Goal: Transaction & Acquisition: Book appointment/travel/reservation

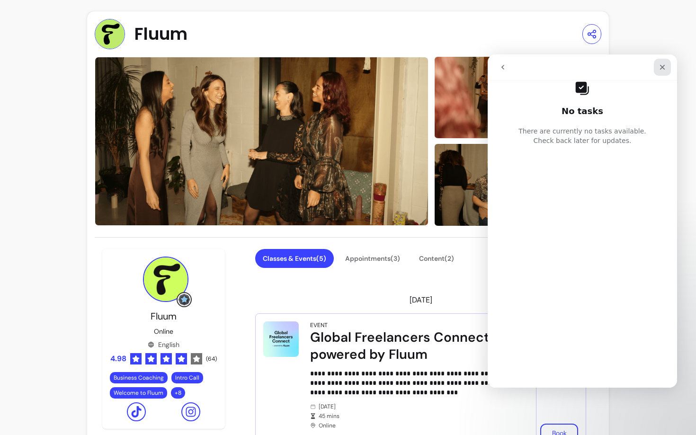
click at [660, 67] on icon "Close" at bounding box center [663, 67] width 8 height 8
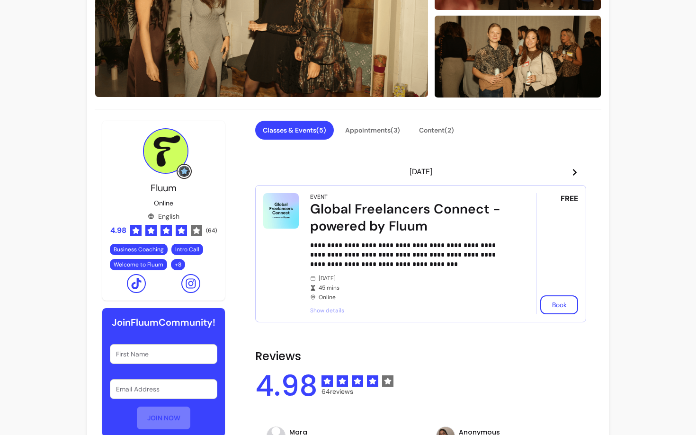
scroll to position [128, 0]
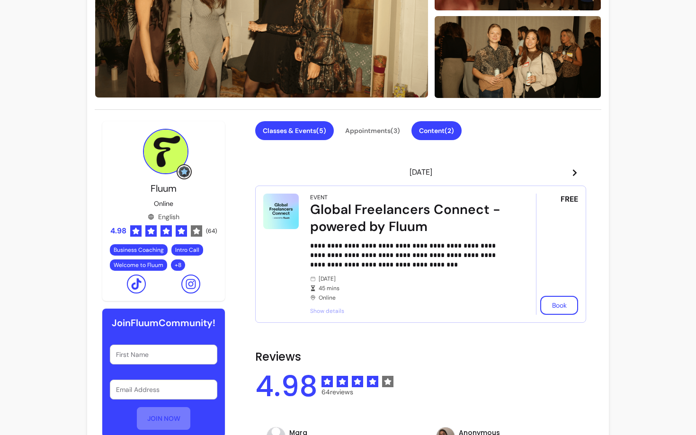
click at [436, 138] on button "Content ( 2 )" at bounding box center [437, 130] width 50 height 19
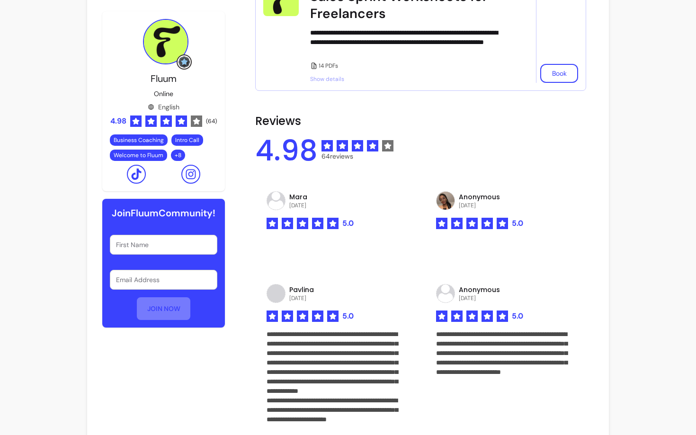
scroll to position [448, 0]
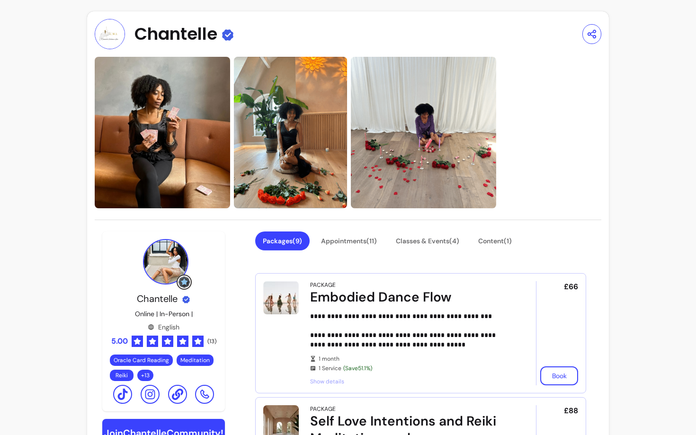
click at [499, 246] on button "Content ( 1 )" at bounding box center [495, 241] width 49 height 19
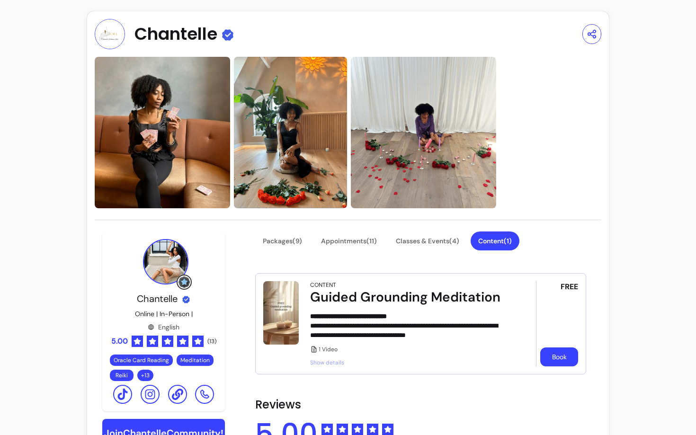
click at [557, 357] on button "Book" at bounding box center [559, 357] width 38 height 19
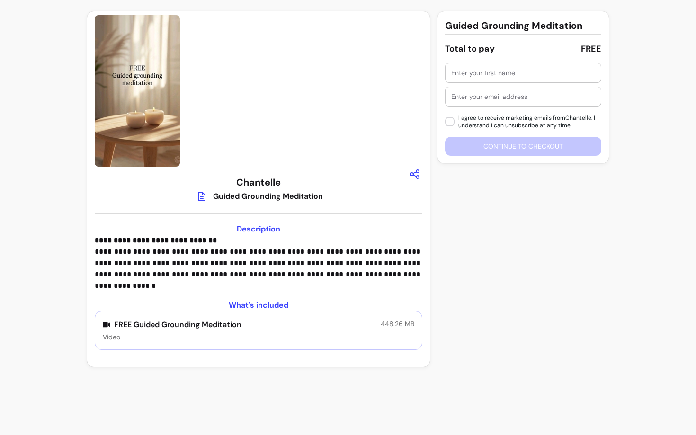
click at [492, 74] on input "text" at bounding box center [523, 72] width 144 height 9
type input "Roberta"
click at [467, 99] on input "text" at bounding box center [523, 96] width 144 height 9
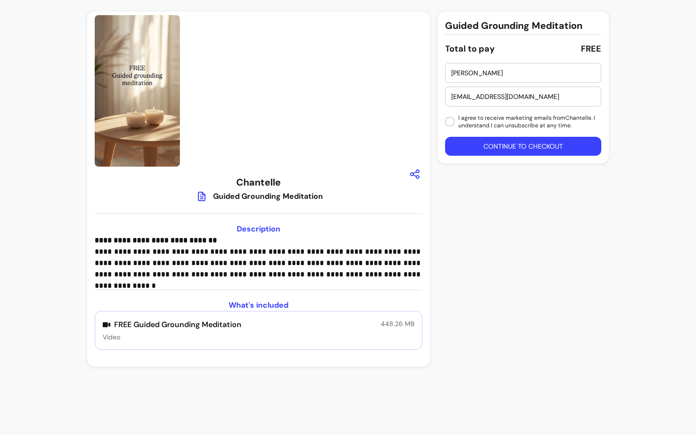
type input "morelrobb+544@gmail.com"
click at [472, 147] on button "Continue to checkout" at bounding box center [524, 146] width 152 height 18
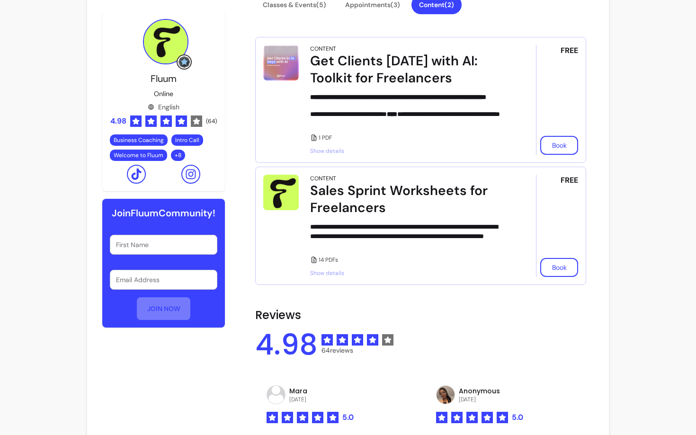
scroll to position [173, 0]
